Goal: Task Accomplishment & Management: Complete application form

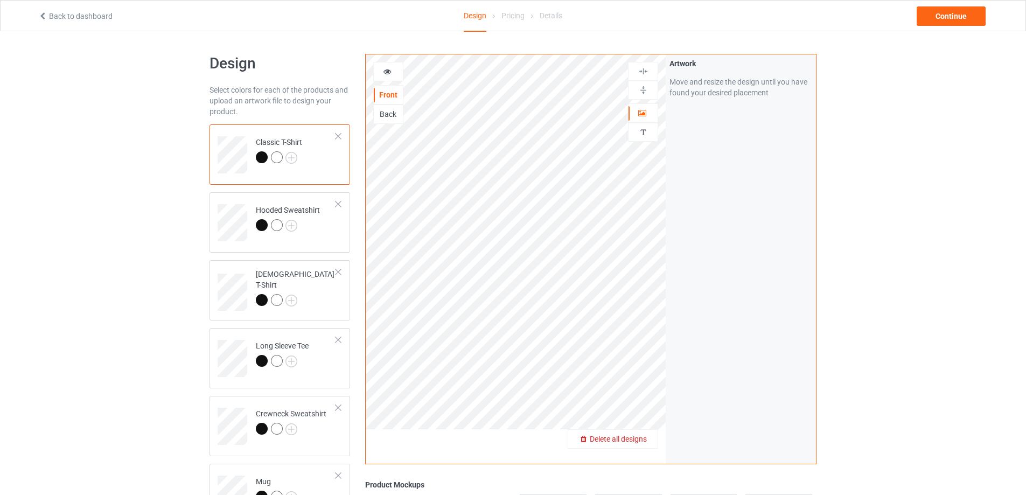
click at [649, 442] on div "Delete all designs" at bounding box center [612, 439] width 89 height 11
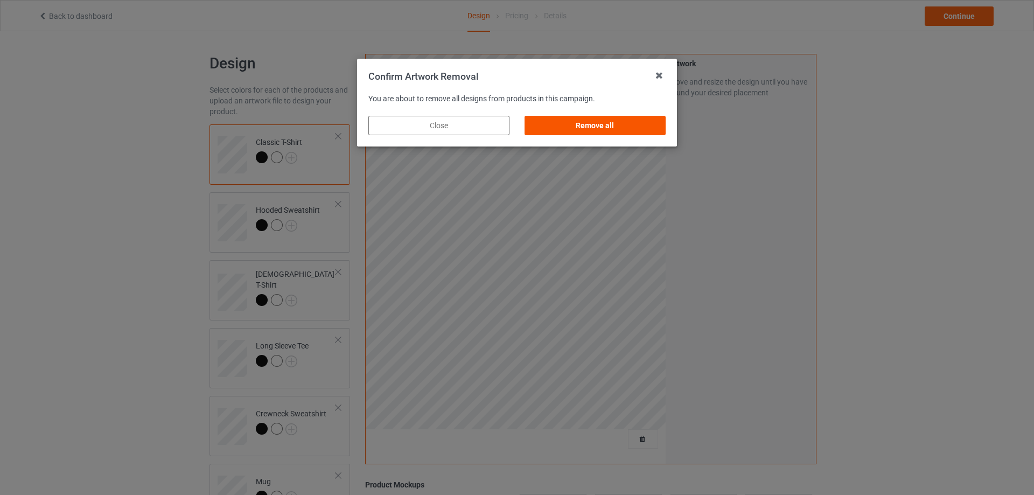
click at [628, 124] on div "Remove all" at bounding box center [595, 125] width 141 height 19
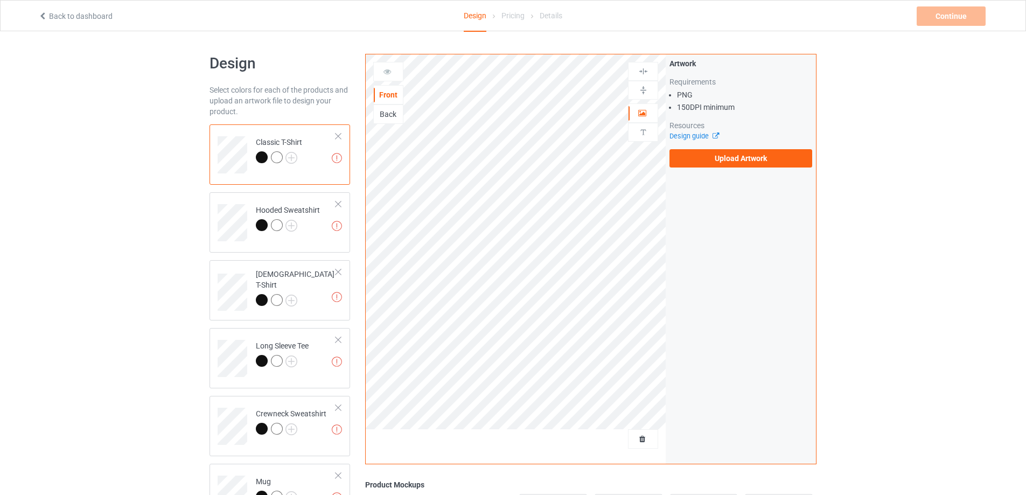
click at [761, 147] on div "Artwork Requirements PNG 150 DPI minimum Resources Design guide Upload Artwork" at bounding box center [741, 112] width 143 height 109
click at [758, 166] on label "Upload Artwork" at bounding box center [741, 158] width 143 height 18
click at [0, 0] on input "Upload Artwork" at bounding box center [0, 0] width 0 height 0
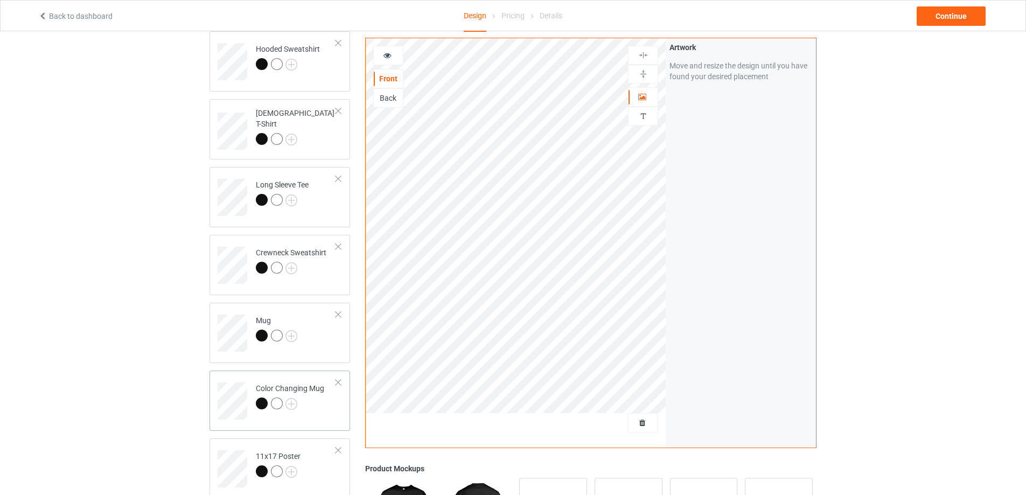
scroll to position [162, 0]
click at [299, 324] on td "Mug" at bounding box center [296, 328] width 92 height 45
click at [642, 74] on img at bounding box center [643, 74] width 10 height 10
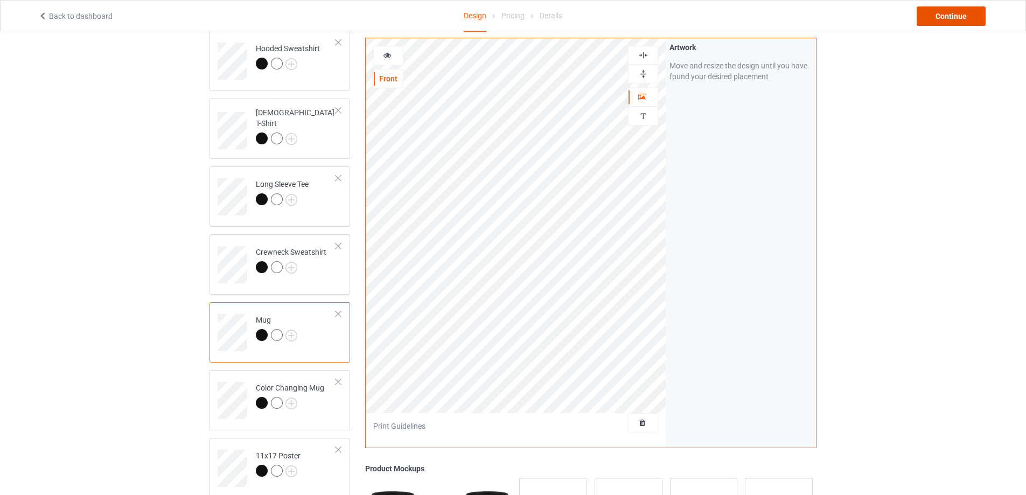
click at [938, 11] on div "Continue" at bounding box center [951, 15] width 69 height 19
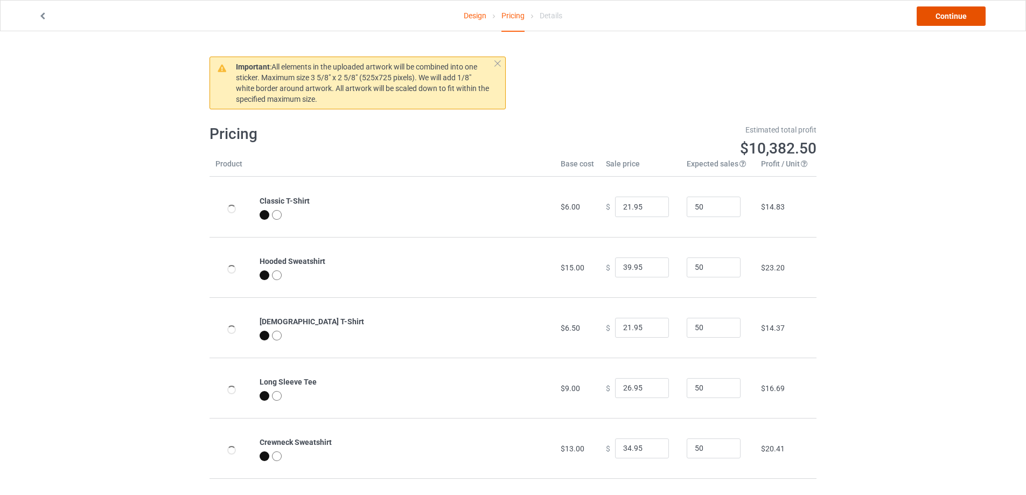
click at [938, 15] on link "Continue" at bounding box center [951, 15] width 69 height 19
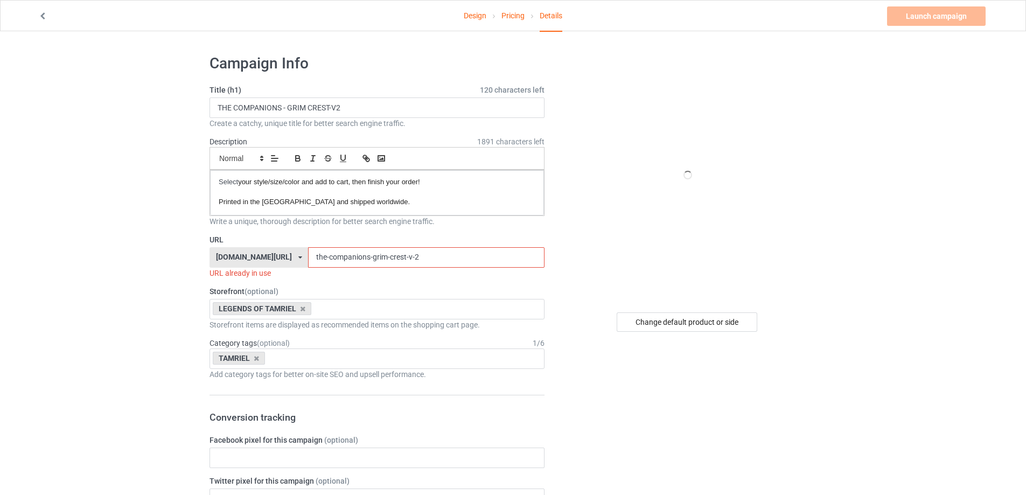
drag, startPoint x: 417, startPoint y: 253, endPoint x: 299, endPoint y: 254, distance: 118.0
click at [294, 253] on div "[DOMAIN_NAME][URL] [DOMAIN_NAME][URL] [DOMAIN_NAME][URL] [DOMAIN_NAME][URL] 5a5…" at bounding box center [377, 257] width 335 height 20
paste input "vampire clan - legacy crest"
click at [333, 255] on input "vampire clan - legacy crest" at bounding box center [426, 257] width 236 height 20
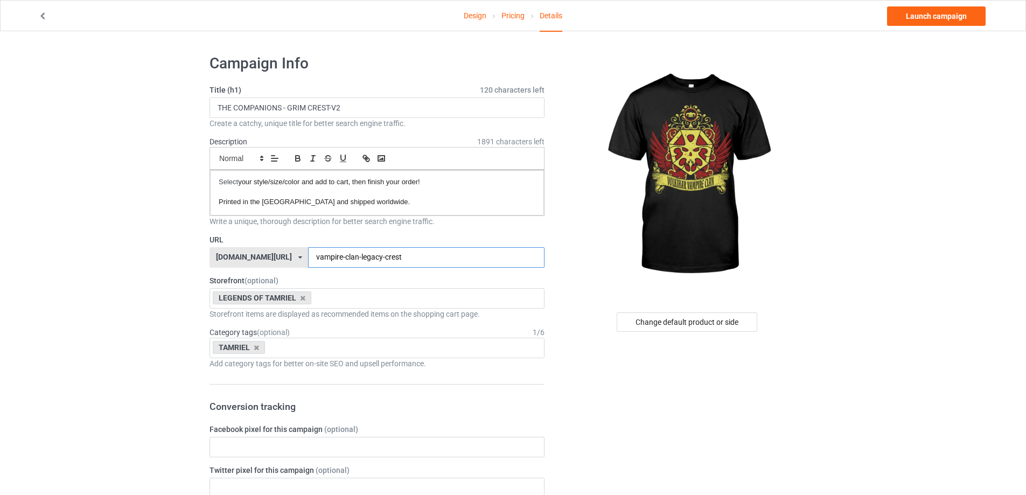
drag, startPoint x: 402, startPoint y: 258, endPoint x: 333, endPoint y: 258, distance: 69.5
click at [308, 255] on input "vampire-clan-legacy-crest" at bounding box center [426, 257] width 236 height 20
click at [338, 255] on input "vampire-clan-legacy-crest" at bounding box center [426, 257] width 236 height 20
drag, startPoint x: 348, startPoint y: 257, endPoint x: 280, endPoint y: 254, distance: 68.5
click at [280, 254] on div "[DOMAIN_NAME][URL] [DOMAIN_NAME][URL] [DOMAIN_NAME][URL] [DOMAIN_NAME][URL] 5a5…" at bounding box center [377, 257] width 335 height 20
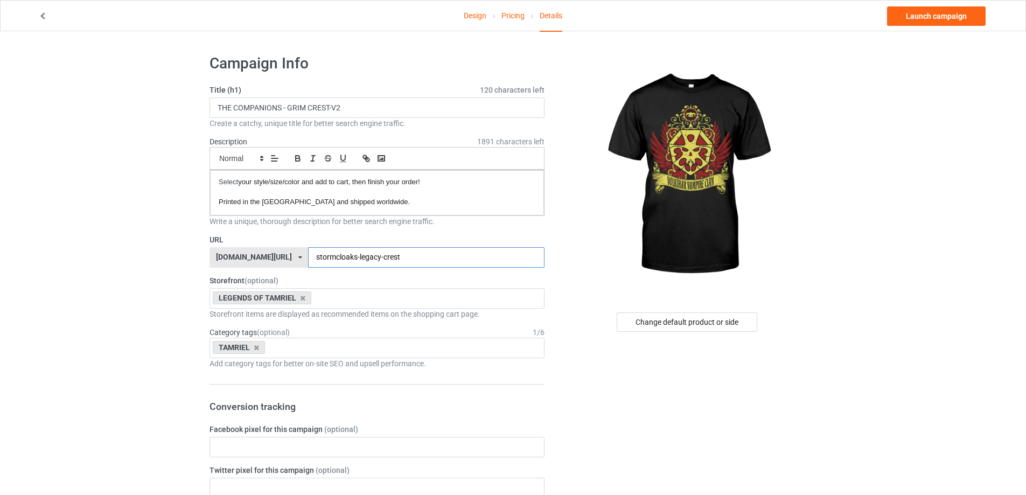
drag, startPoint x: 410, startPoint y: 258, endPoint x: 242, endPoint y: 253, distance: 168.7
click at [245, 253] on div "[DOMAIN_NAME][URL] [DOMAIN_NAME][URL] [DOMAIN_NAME][URL] [DOMAIN_NAME][URL] 5a5…" at bounding box center [377, 257] width 335 height 20
paste input "vampire-clan"
type input "vampire-clan-legacy-crest"
drag, startPoint x: 374, startPoint y: 108, endPoint x: 211, endPoint y: 121, distance: 163.7
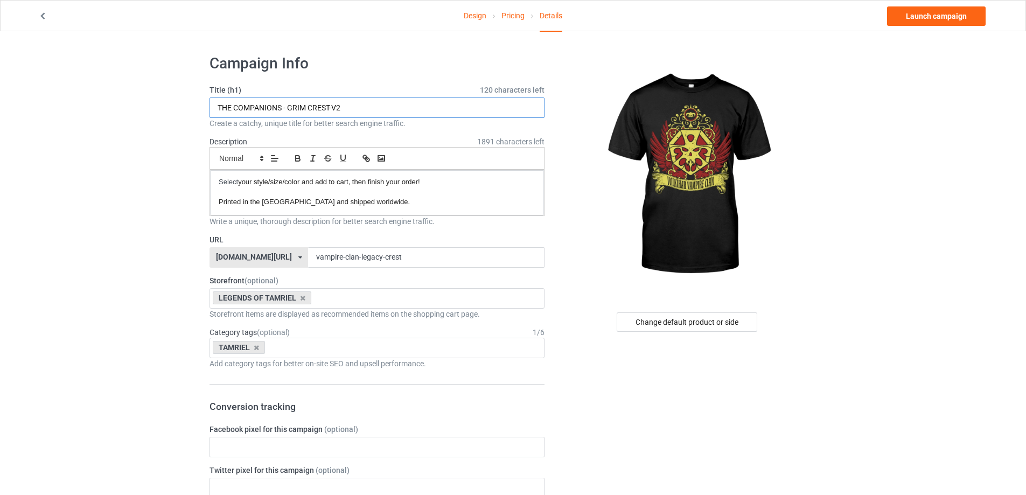
paste input "VAMPIRE CLAN - LEGACY CREST"
type input "VAMPIRE CLAN - LEGACY CREST"
click at [937, 16] on link "Launch campaign" at bounding box center [936, 15] width 99 height 19
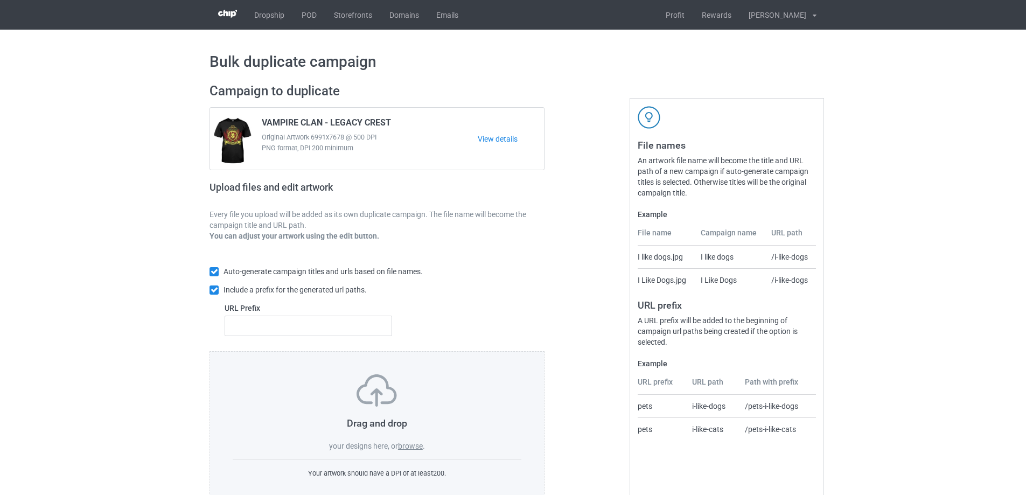
click at [421, 447] on label "browse" at bounding box center [410, 446] width 25 height 9
click at [0, 0] on input "browse" at bounding box center [0, 0] width 0 height 0
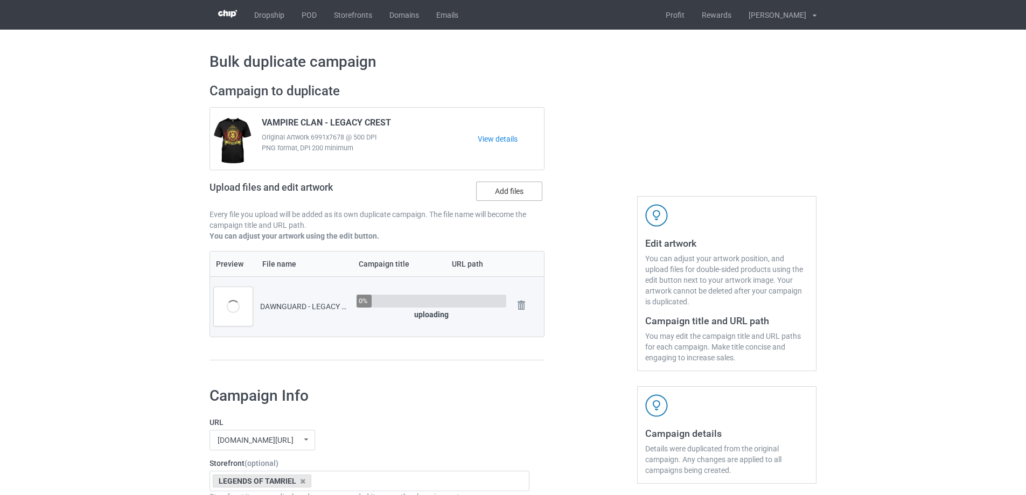
click at [519, 186] on label "Add files" at bounding box center [509, 191] width 66 height 19
click at [0, 0] on input "Add files" at bounding box center [0, 0] width 0 height 0
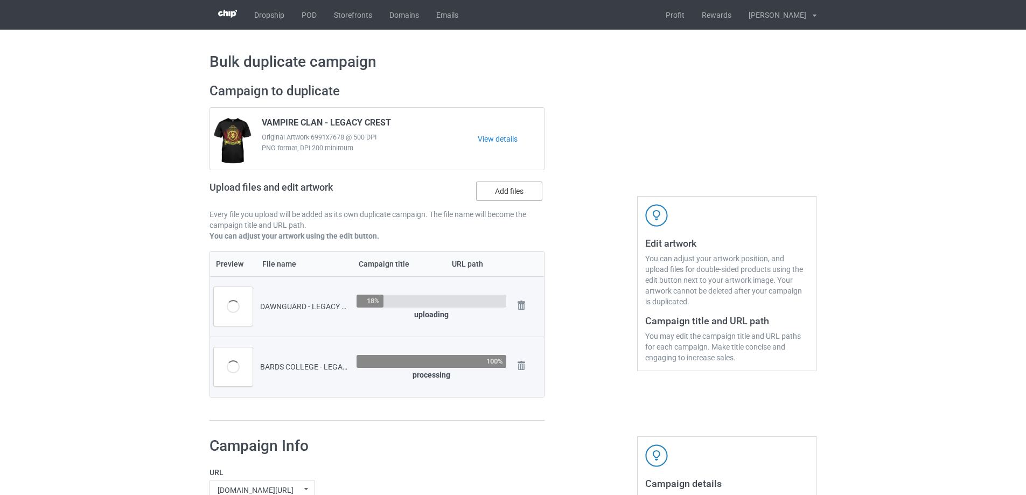
click at [511, 196] on label "Add files" at bounding box center [509, 191] width 66 height 19
click at [0, 0] on input "Add files" at bounding box center [0, 0] width 0 height 0
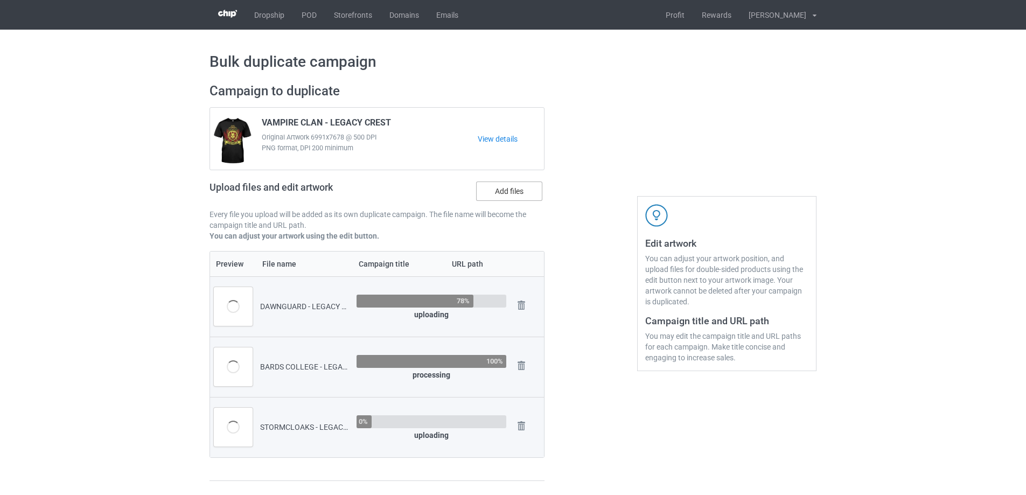
click at [512, 191] on label "Add files" at bounding box center [509, 191] width 66 height 19
click at [0, 0] on input "Add files" at bounding box center [0, 0] width 0 height 0
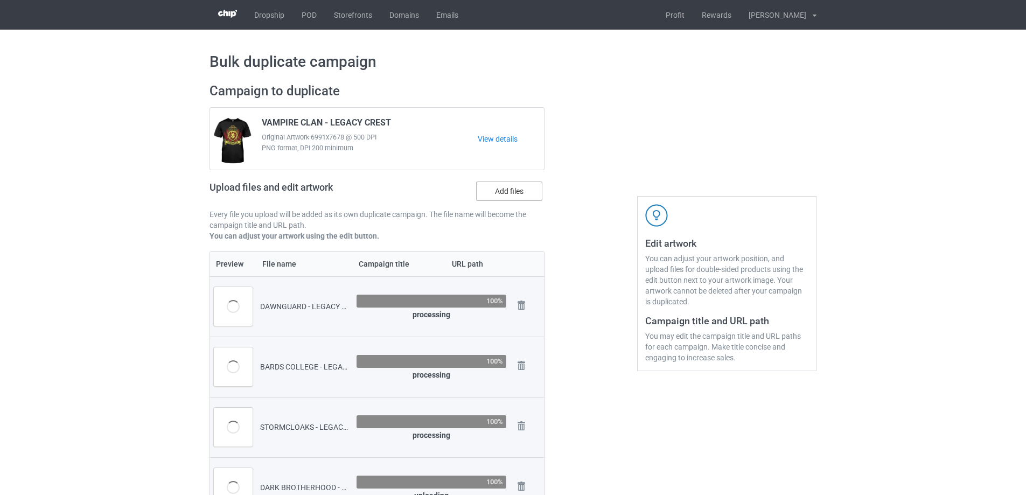
click at [498, 191] on label "Add files" at bounding box center [509, 191] width 66 height 19
click at [0, 0] on input "Add files" at bounding box center [0, 0] width 0 height 0
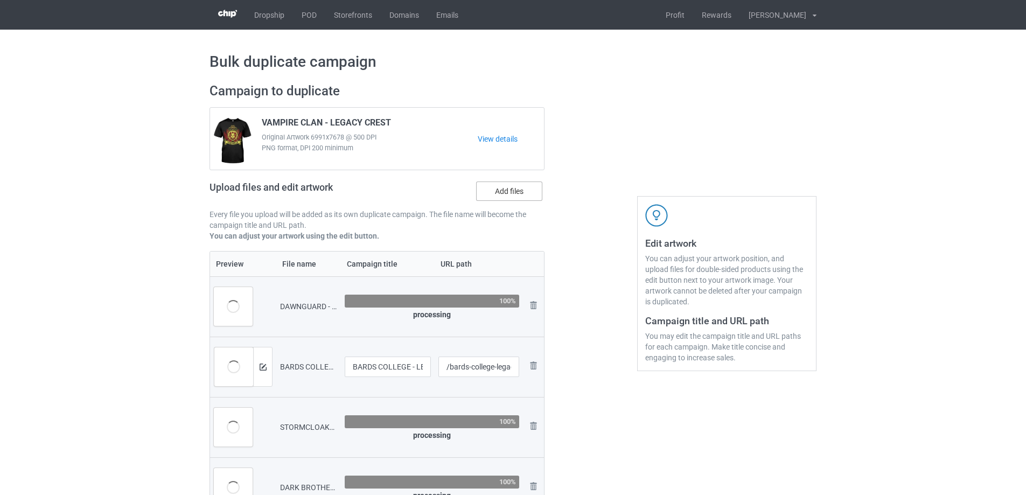
click at [511, 192] on label "Add files" at bounding box center [509, 191] width 66 height 19
click at [0, 0] on input "Add files" at bounding box center [0, 0] width 0 height 0
click at [488, 186] on label "Add files" at bounding box center [509, 191] width 66 height 19
click at [0, 0] on input "Add files" at bounding box center [0, 0] width 0 height 0
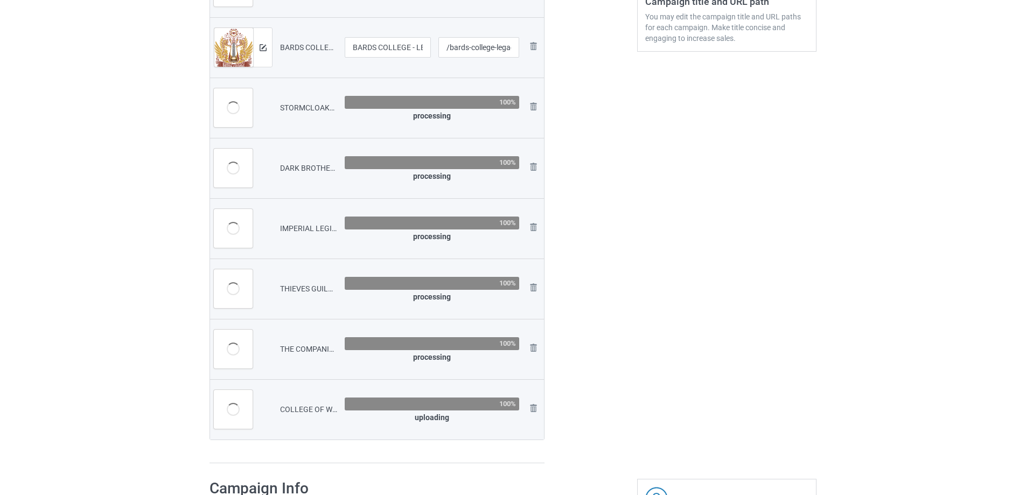
scroll to position [323, 0]
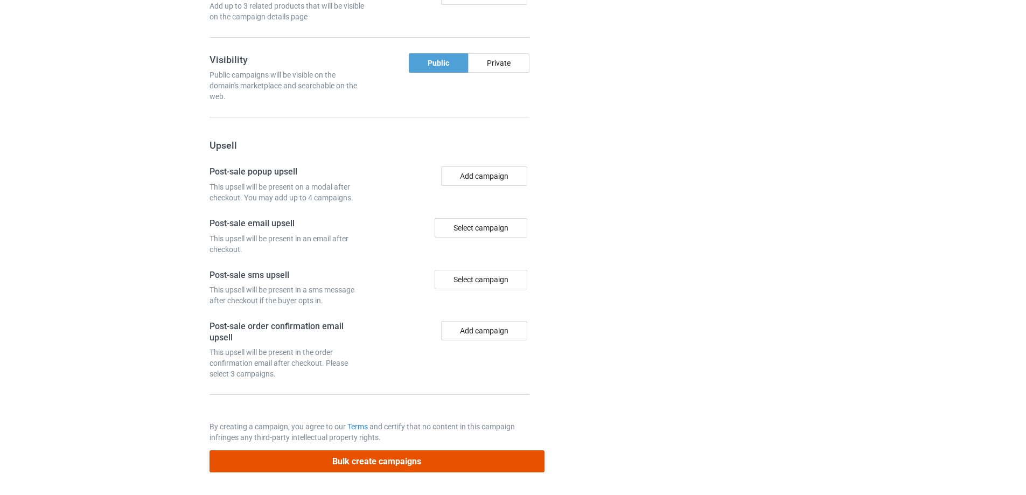
click at [370, 460] on button "Bulk create campaigns" at bounding box center [377, 461] width 335 height 22
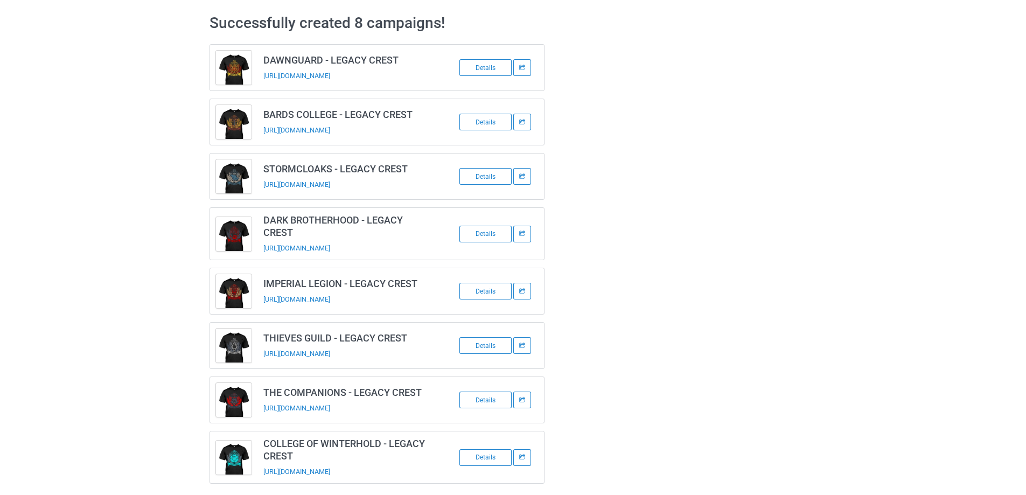
scroll to position [50, 0]
